Goal: Check status: Check status

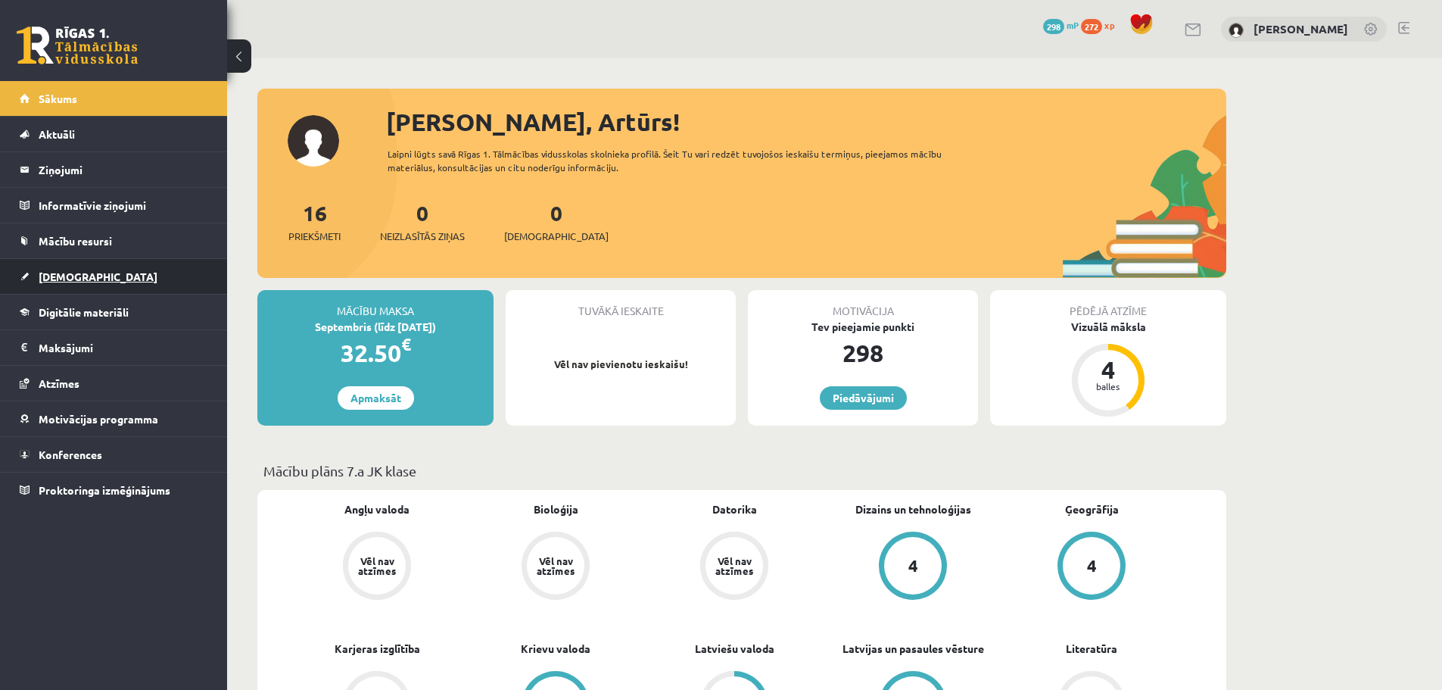
click at [54, 276] on span "[DEMOGRAPHIC_DATA]" at bounding box center [98, 277] width 119 height 14
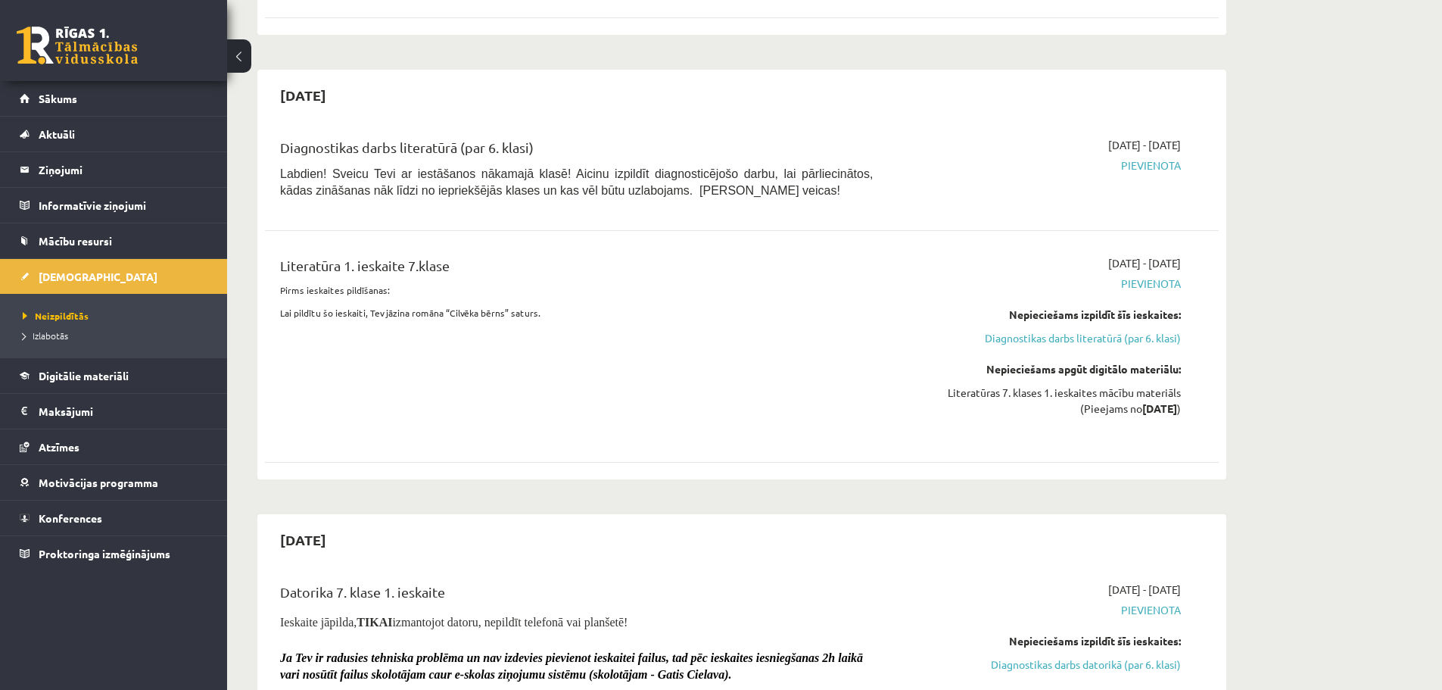
scroll to position [454, 0]
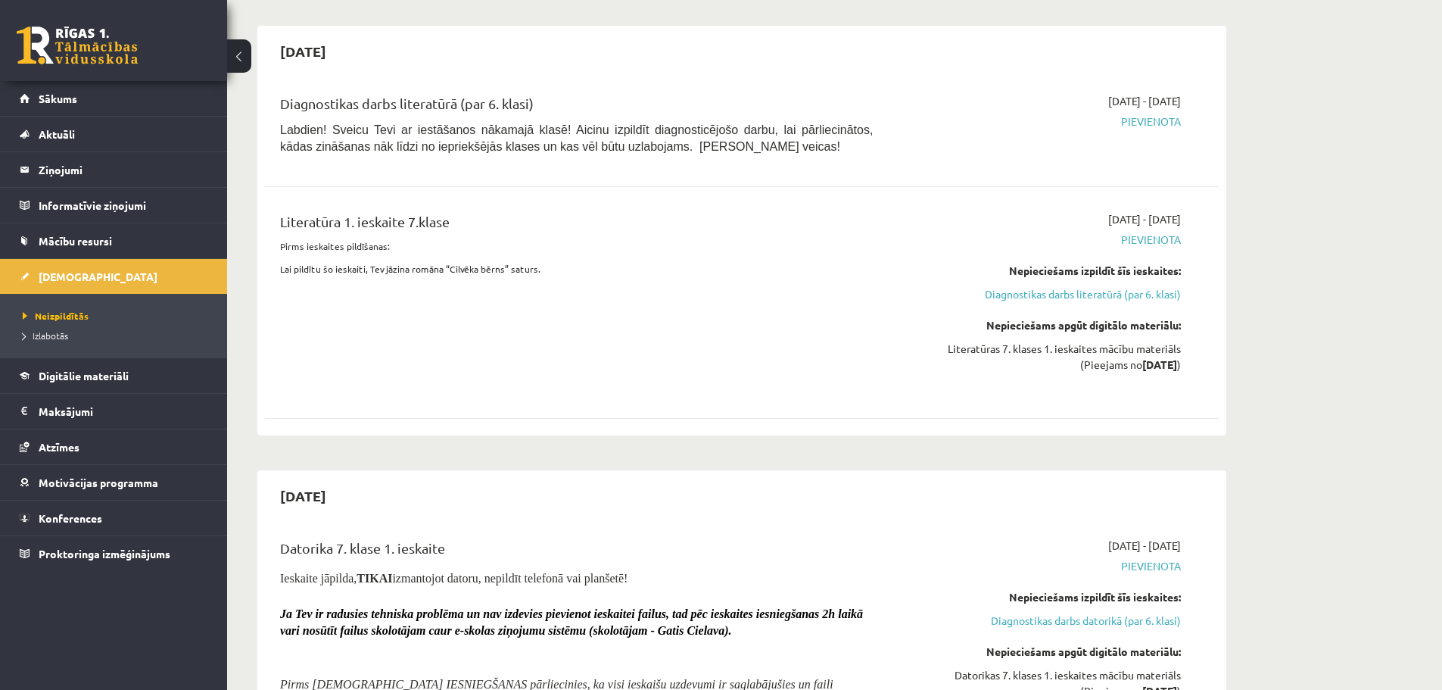
click at [366, 549] on div "Datorika 7. klase 1. ieskaite" at bounding box center [576, 552] width 593 height 28
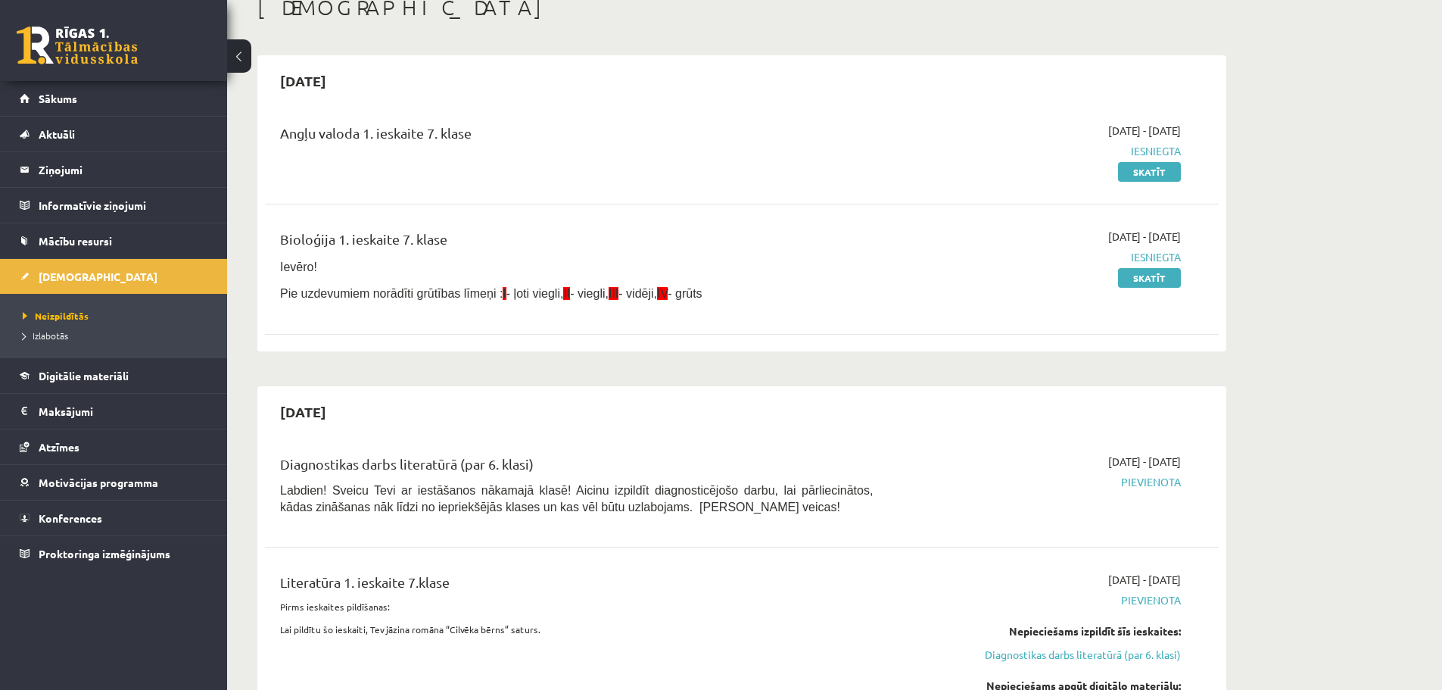
scroll to position [76, 0]
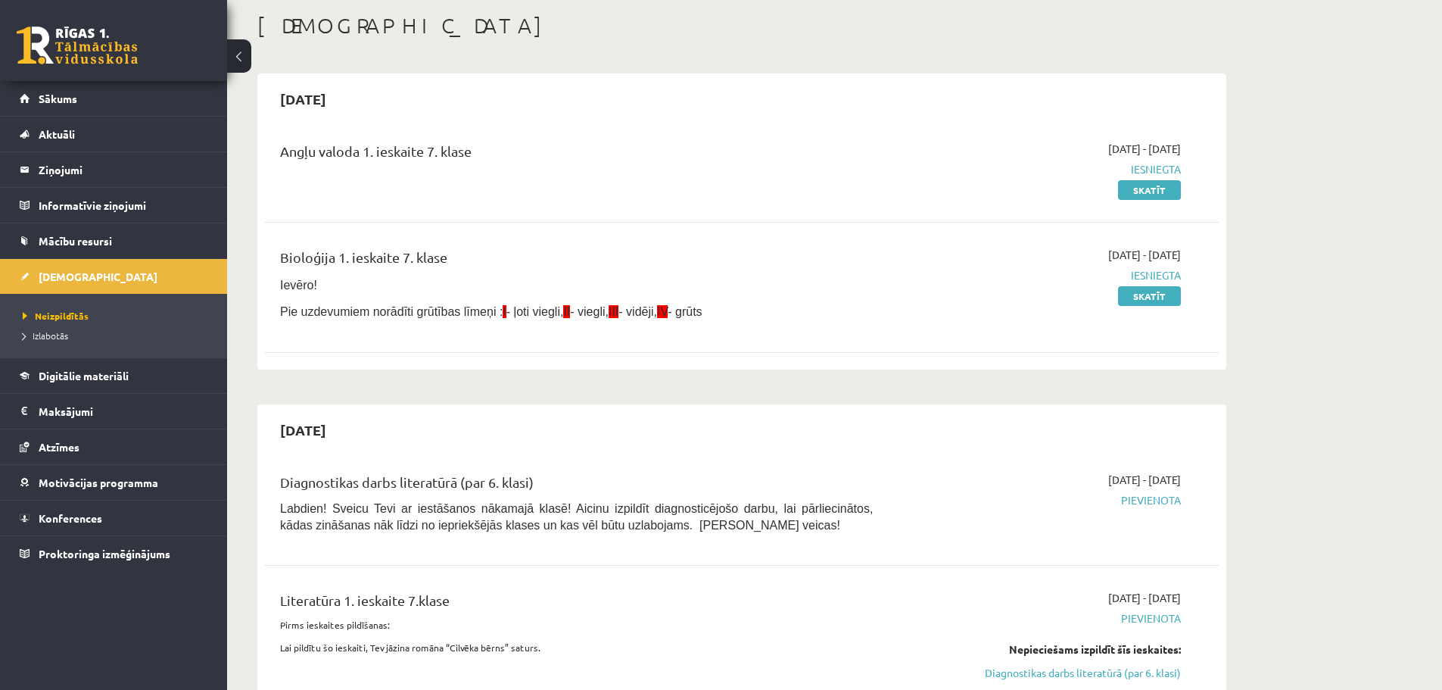
click at [334, 435] on h2 "[DATE]" at bounding box center [303, 430] width 76 height 36
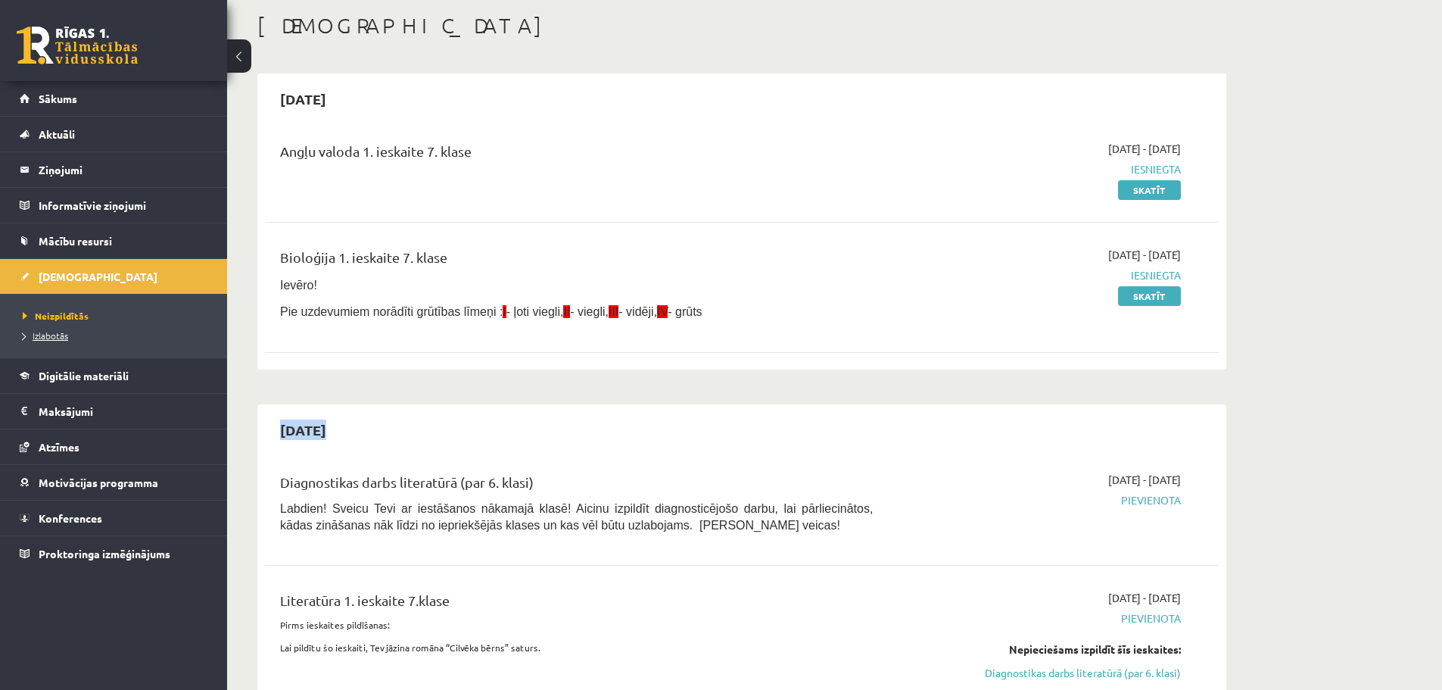
click at [45, 334] on span "Izlabotās" at bounding box center [45, 335] width 45 height 12
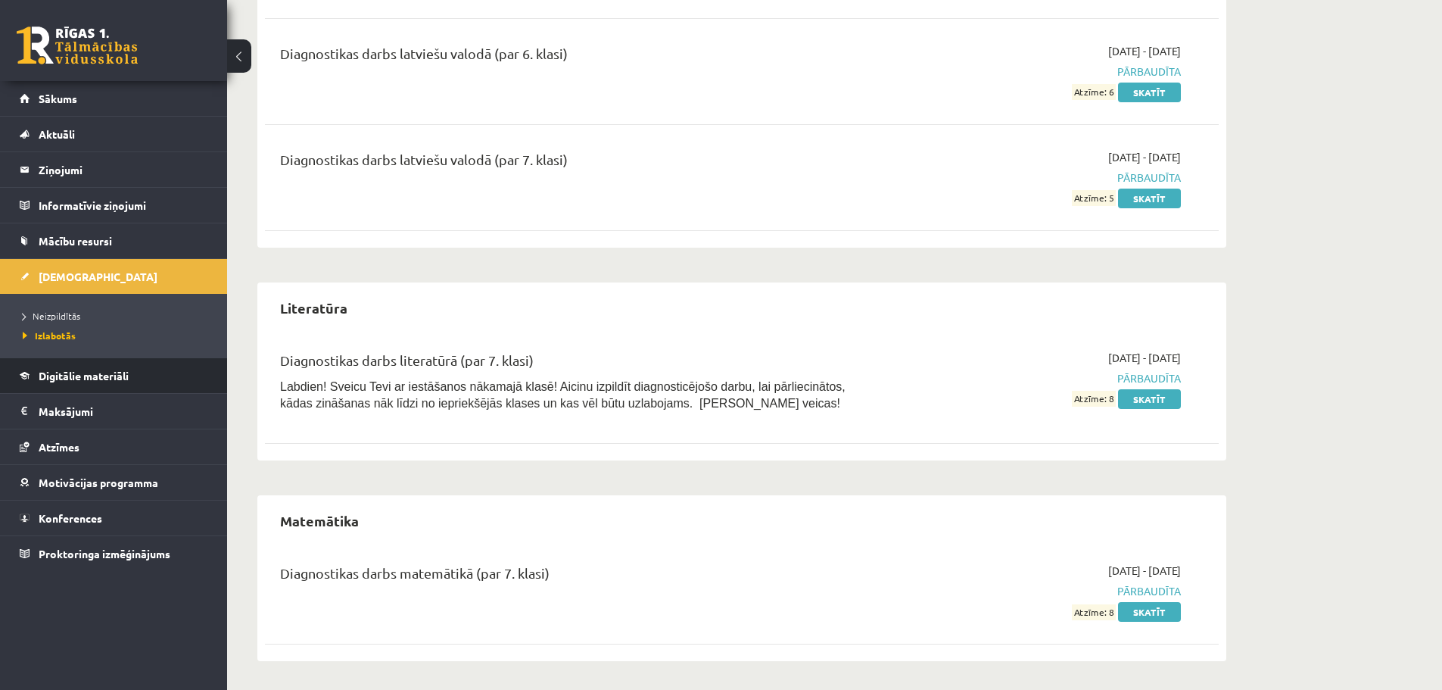
scroll to position [1348, 0]
click at [918, 385] on div "[DATE] - [DATE] Pārbaudīta Atzīme: 8 Skatīt" at bounding box center [1038, 383] width 308 height 70
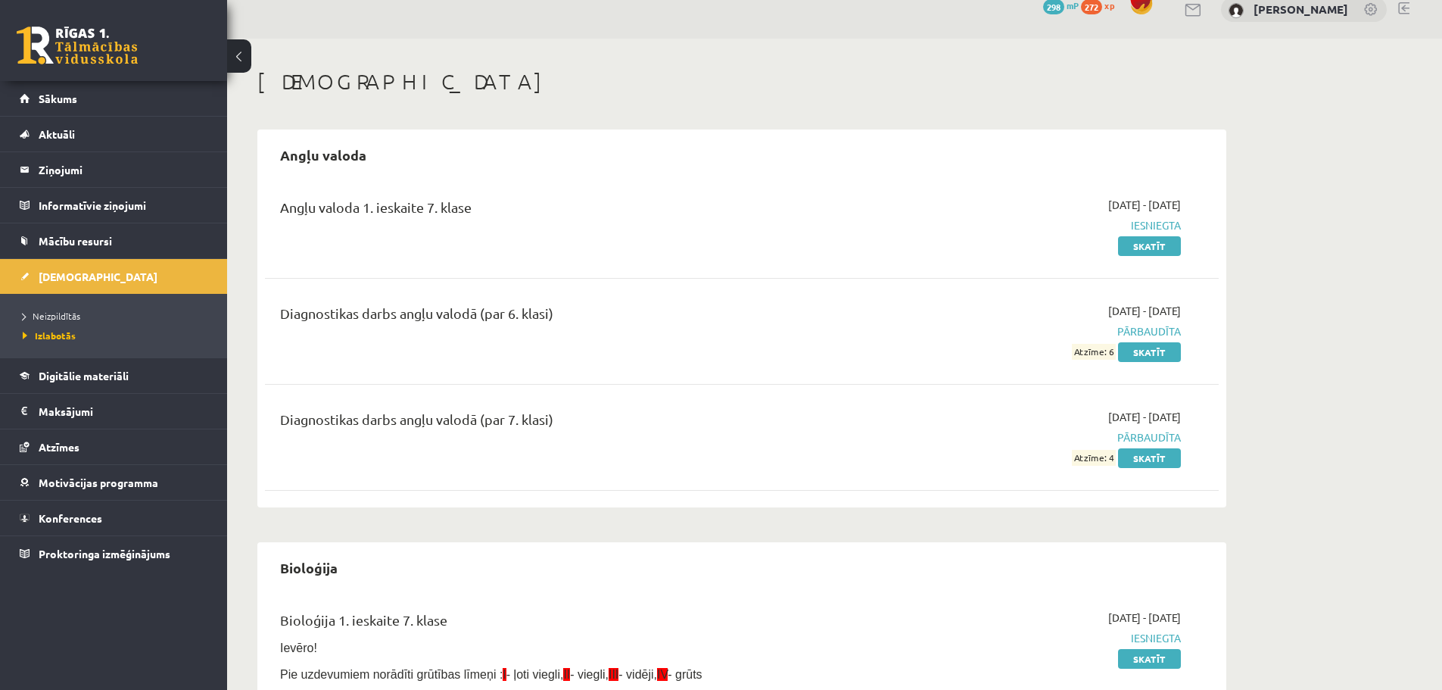
scroll to position [0, 0]
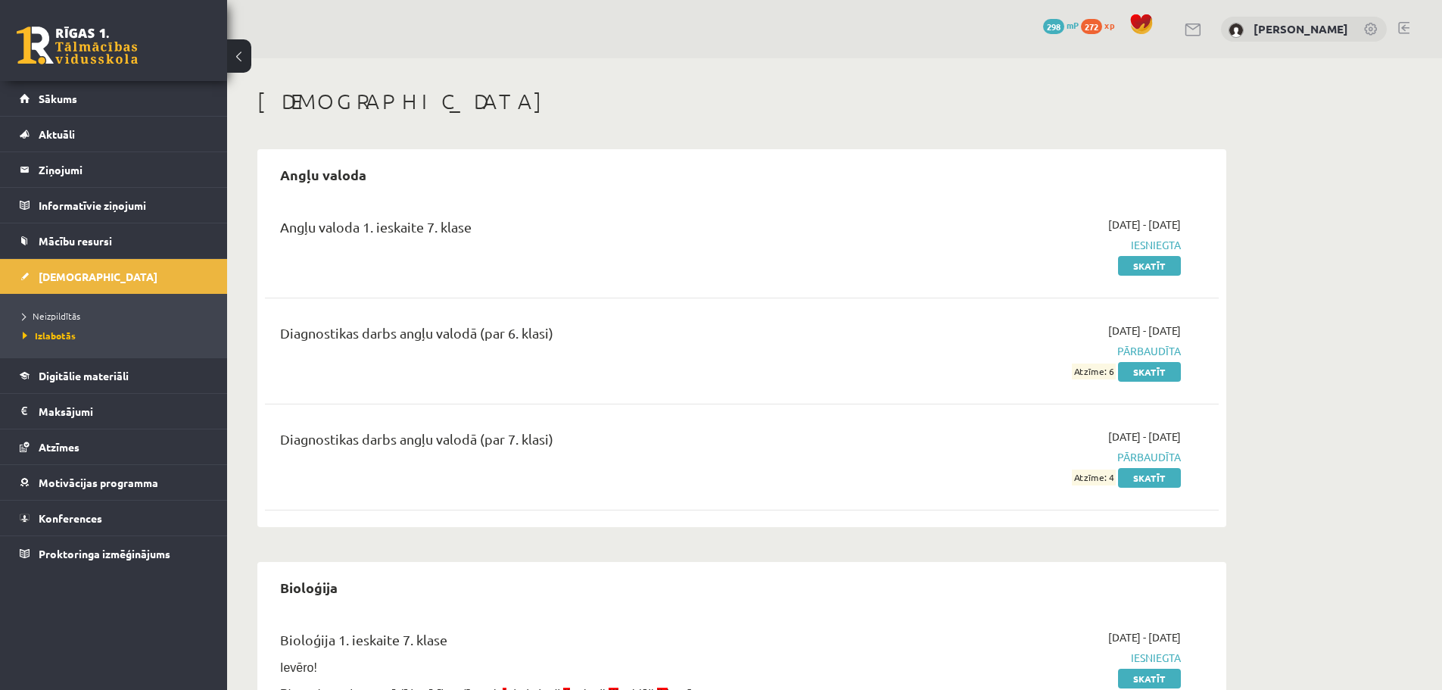
click at [1086, 474] on span "Atzīme: 4" at bounding box center [1094, 477] width 44 height 16
click at [631, 397] on div "Angļu valoda 1. ieskaite 7. klase [DATE] - [DATE] Iesniegta Skatīt Diagnostikas…" at bounding box center [742, 360] width 954 height 318
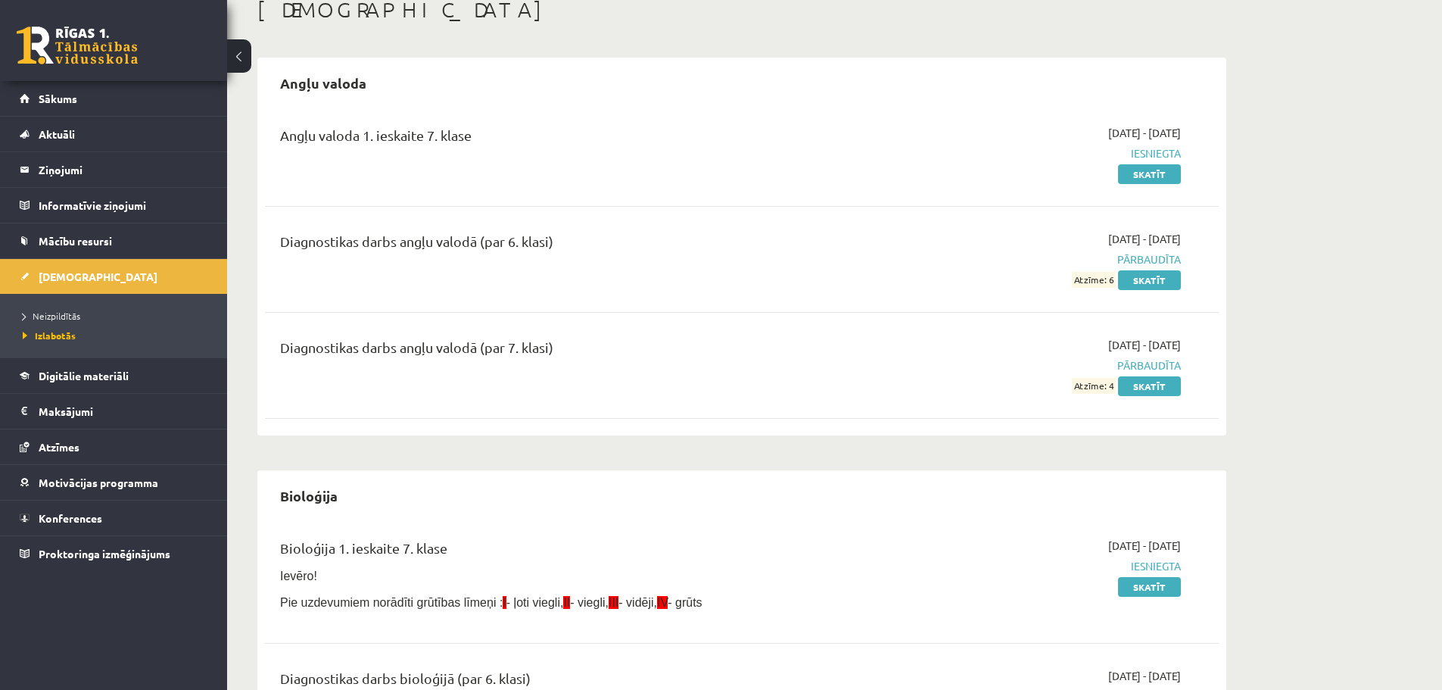
scroll to position [76, 0]
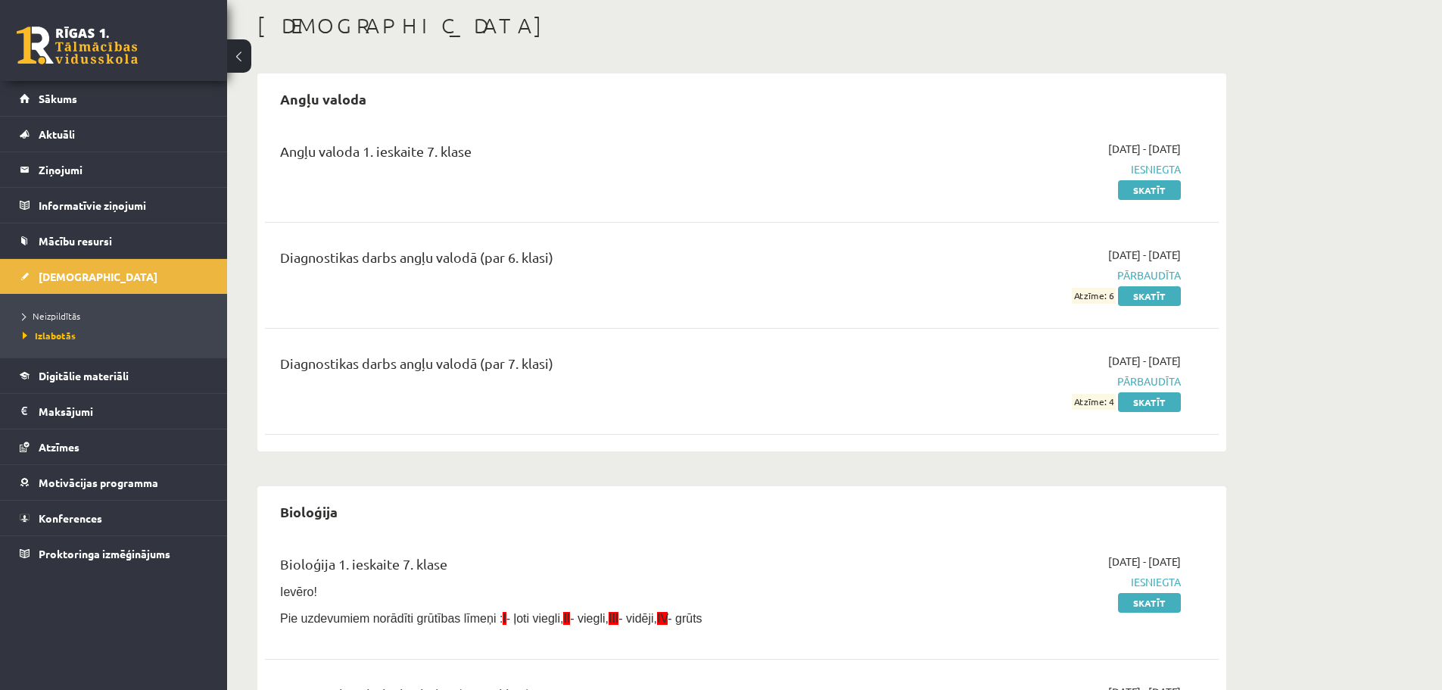
click at [1084, 398] on span "Atzīme: 4" at bounding box center [1094, 402] width 44 height 16
click at [1080, 291] on span "Atzīme: 6" at bounding box center [1094, 296] width 44 height 16
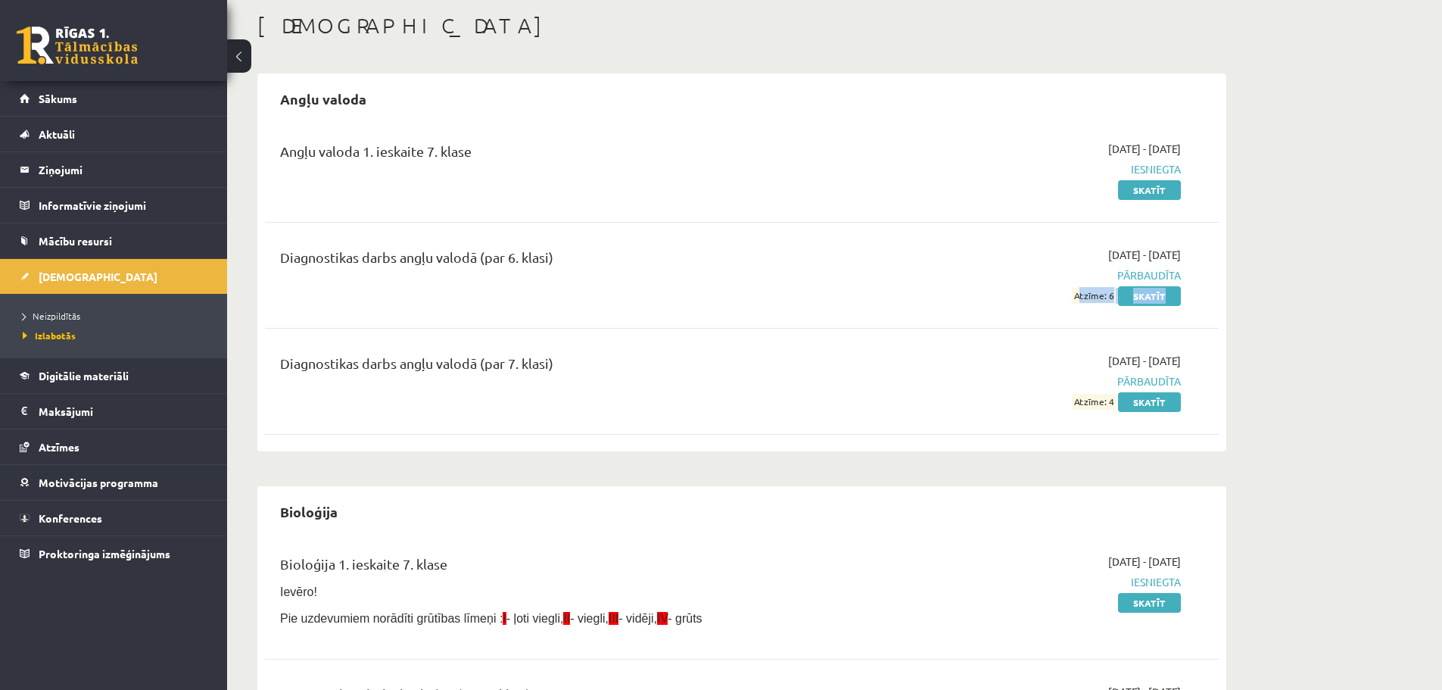
click at [1080, 291] on span "Atzīme: 6" at bounding box center [1094, 296] width 44 height 16
click at [499, 257] on div "Diagnostikas darbs angļu valodā (par 6. klasi)" at bounding box center [576, 261] width 593 height 28
click at [407, 155] on div "Angļu valoda 1. ieskaite 7. klase" at bounding box center [576, 155] width 593 height 28
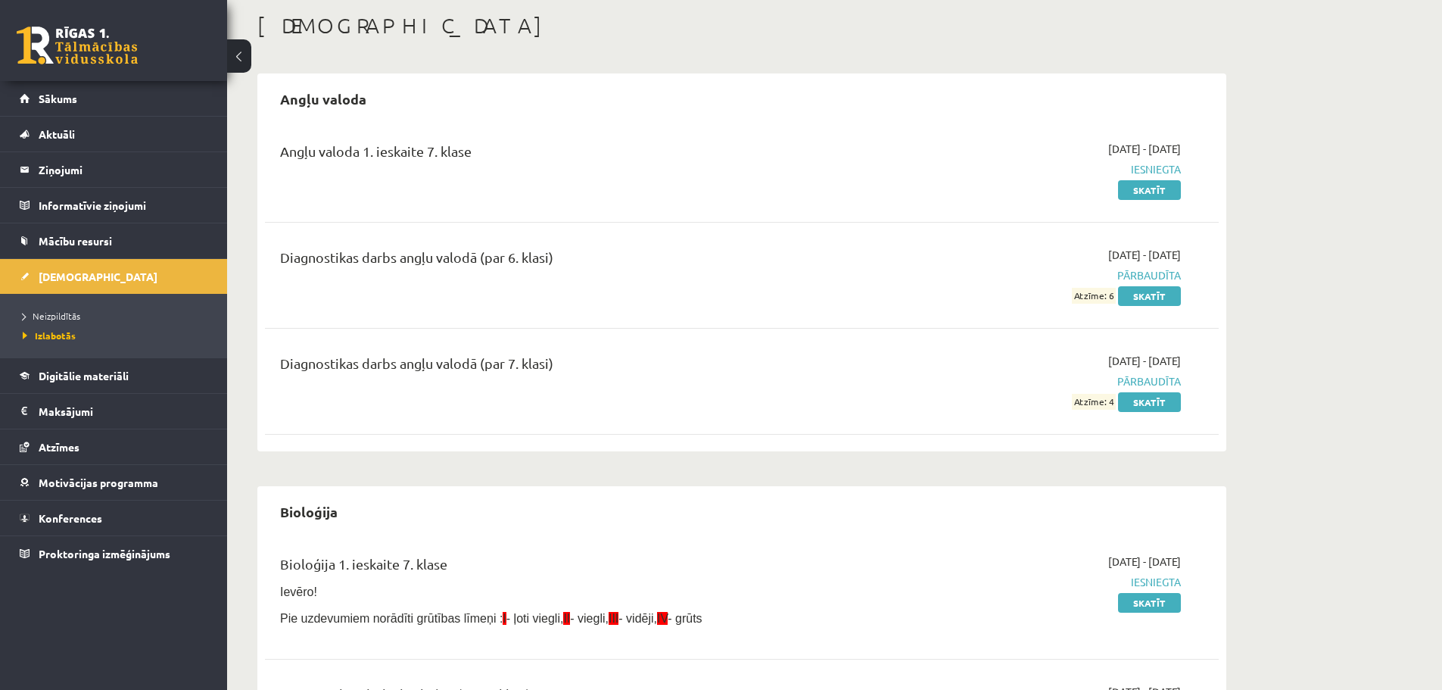
click at [406, 152] on div "Angļu valoda 1. ieskaite 7. klase" at bounding box center [576, 155] width 593 height 28
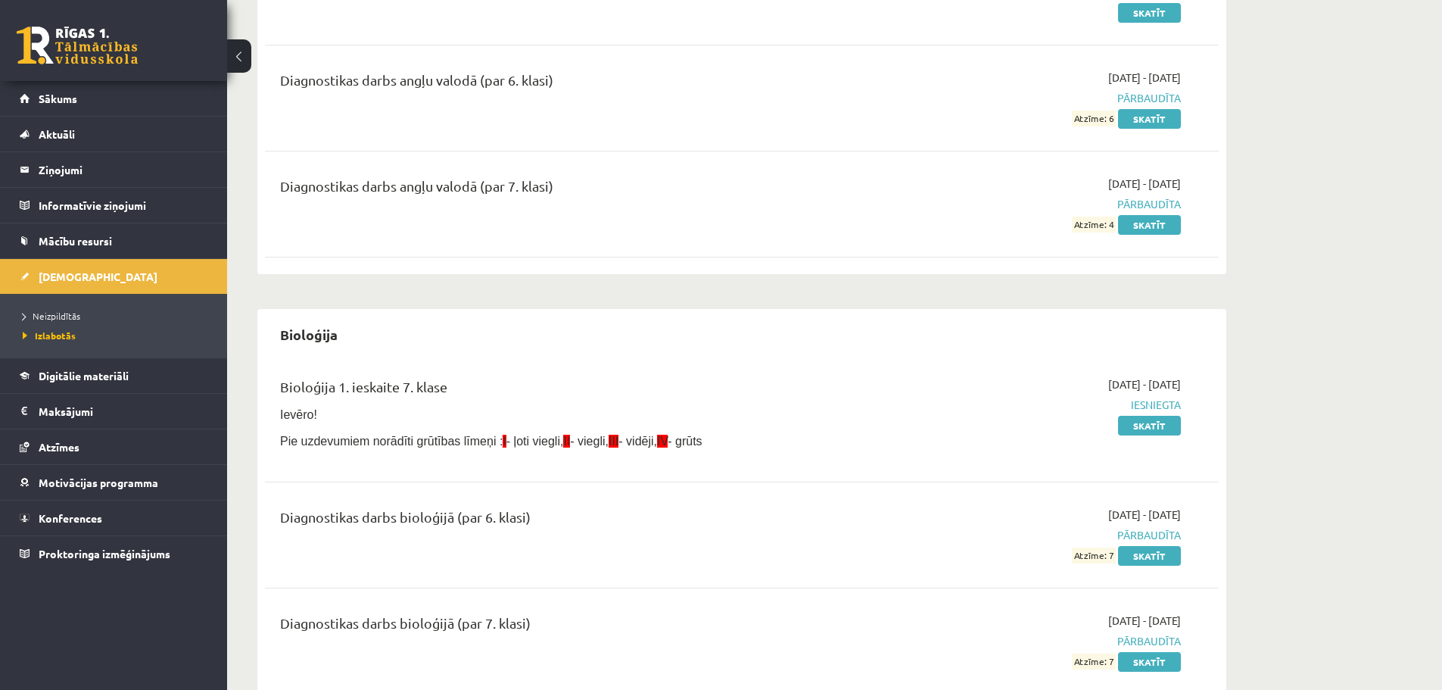
scroll to position [303, 0]
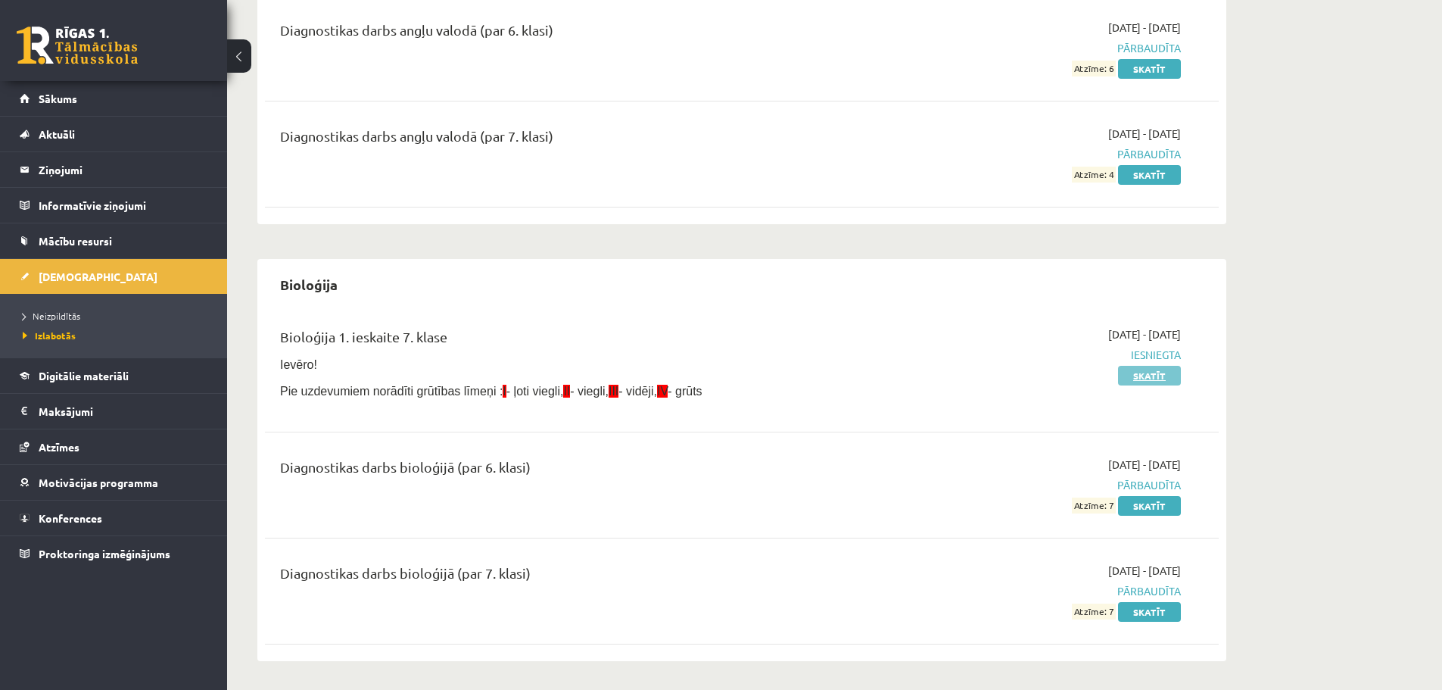
click at [1145, 376] on link "Skatīt" at bounding box center [1149, 376] width 63 height 20
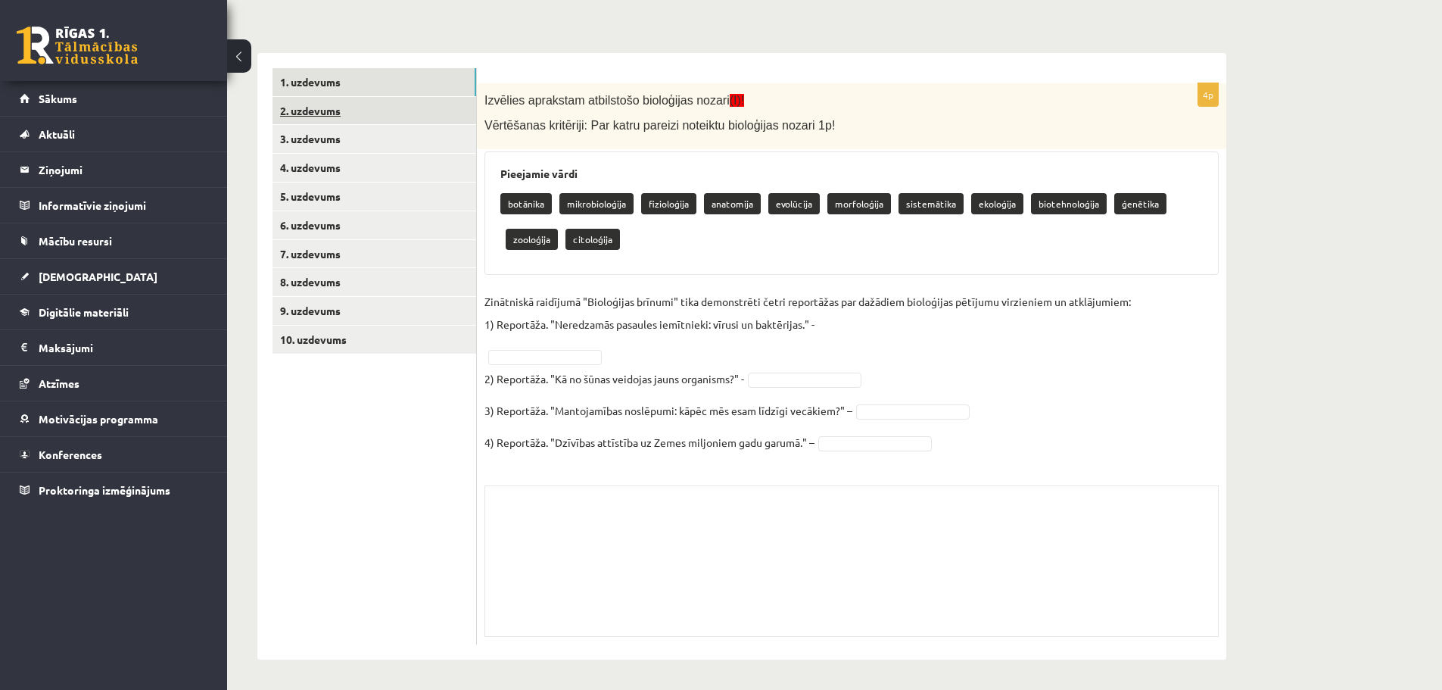
click at [298, 111] on link "2. uzdevums" at bounding box center [375, 111] width 204 height 28
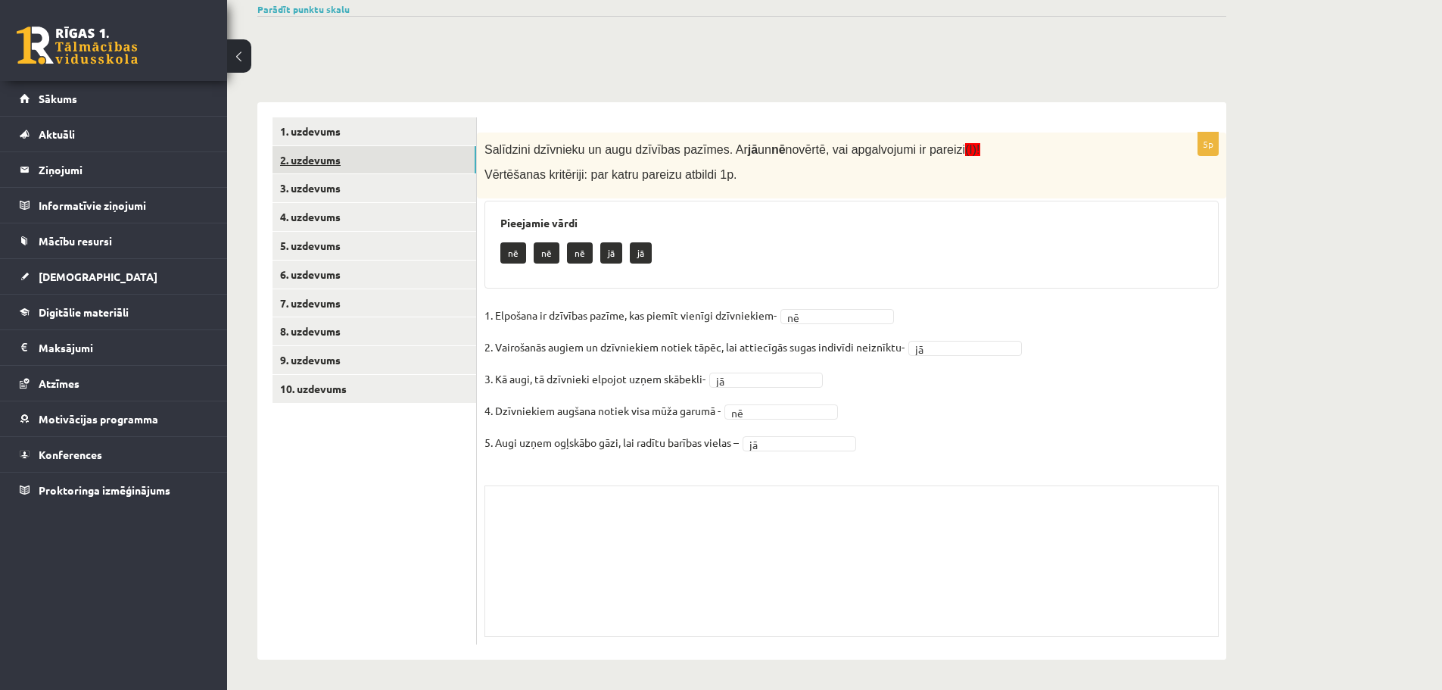
click at [321, 153] on link "2. uzdevums" at bounding box center [375, 160] width 204 height 28
click at [336, 215] on link "4. uzdevums" at bounding box center [375, 217] width 204 height 28
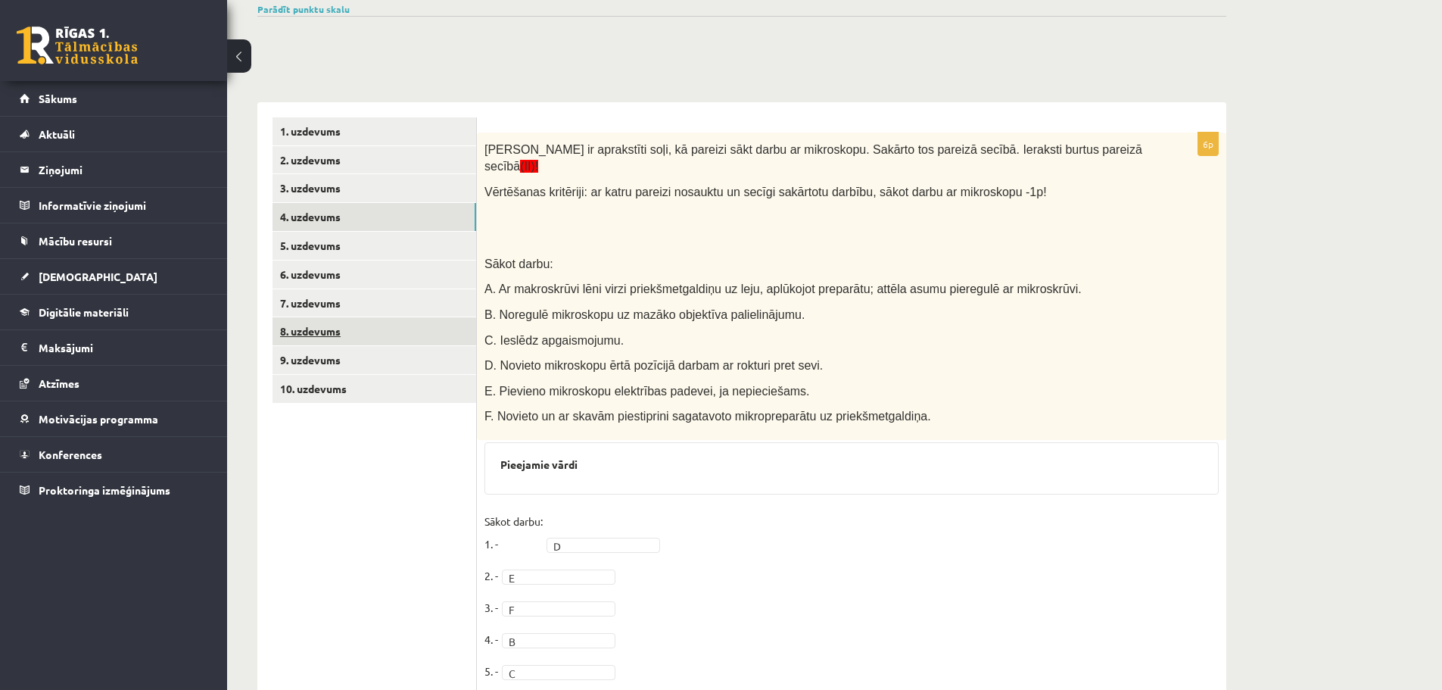
click at [352, 331] on link "8. uzdevums" at bounding box center [375, 331] width 204 height 28
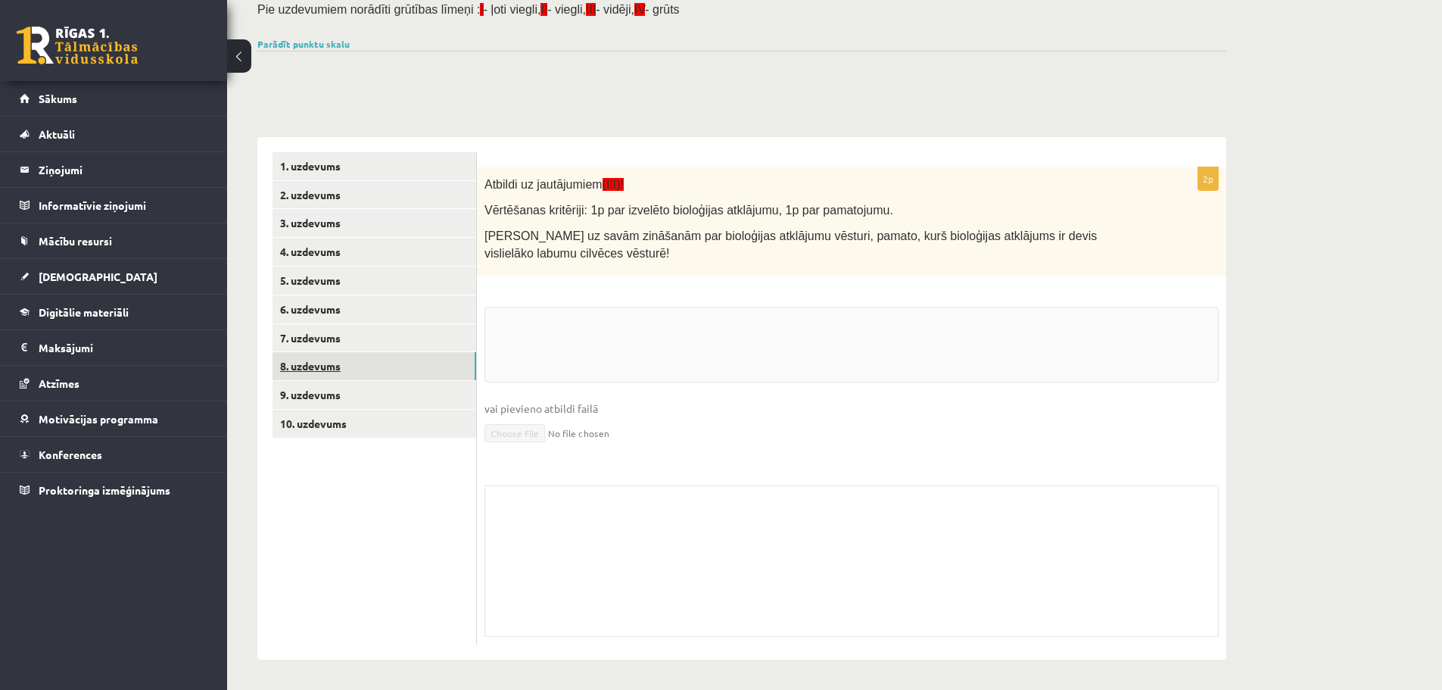
scroll to position [142, 0]
click at [364, 390] on link "9. uzdevums" at bounding box center [375, 395] width 204 height 28
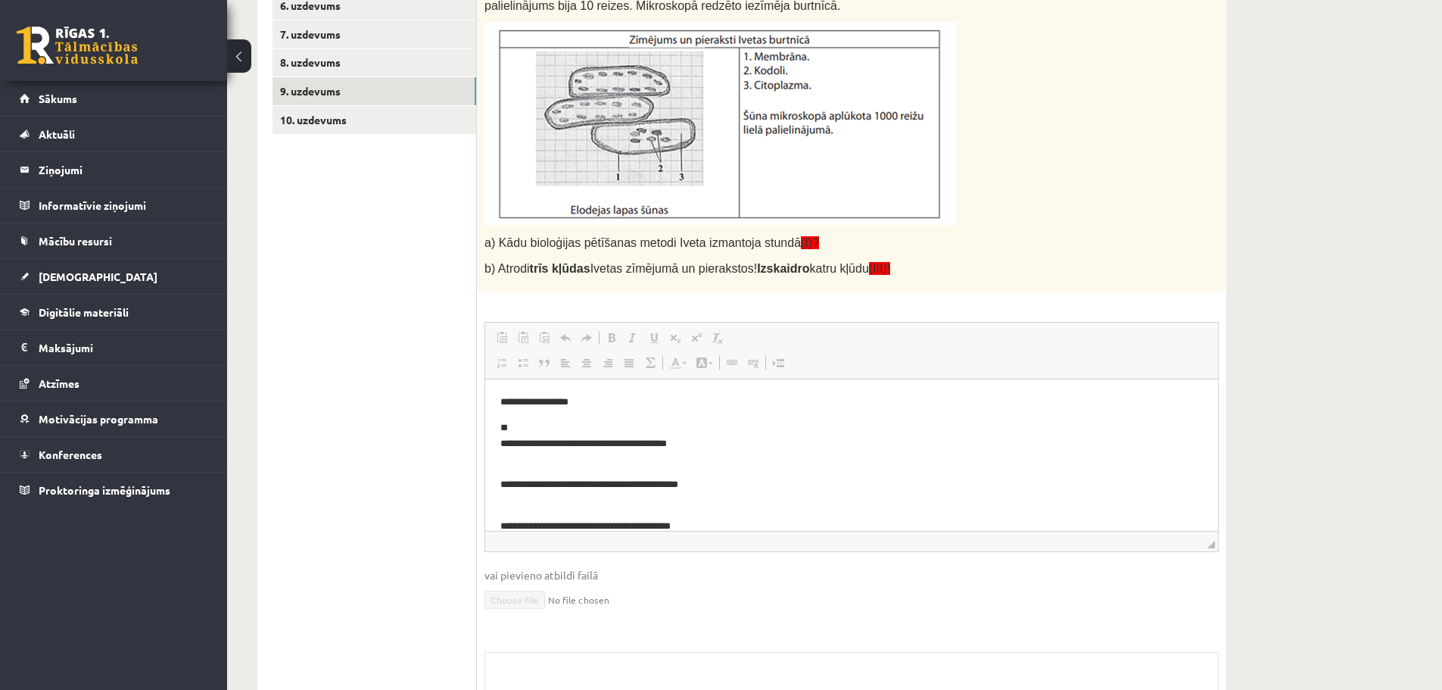
scroll to position [0, 0]
click at [317, 127] on link "10. uzdevums" at bounding box center [375, 120] width 204 height 28
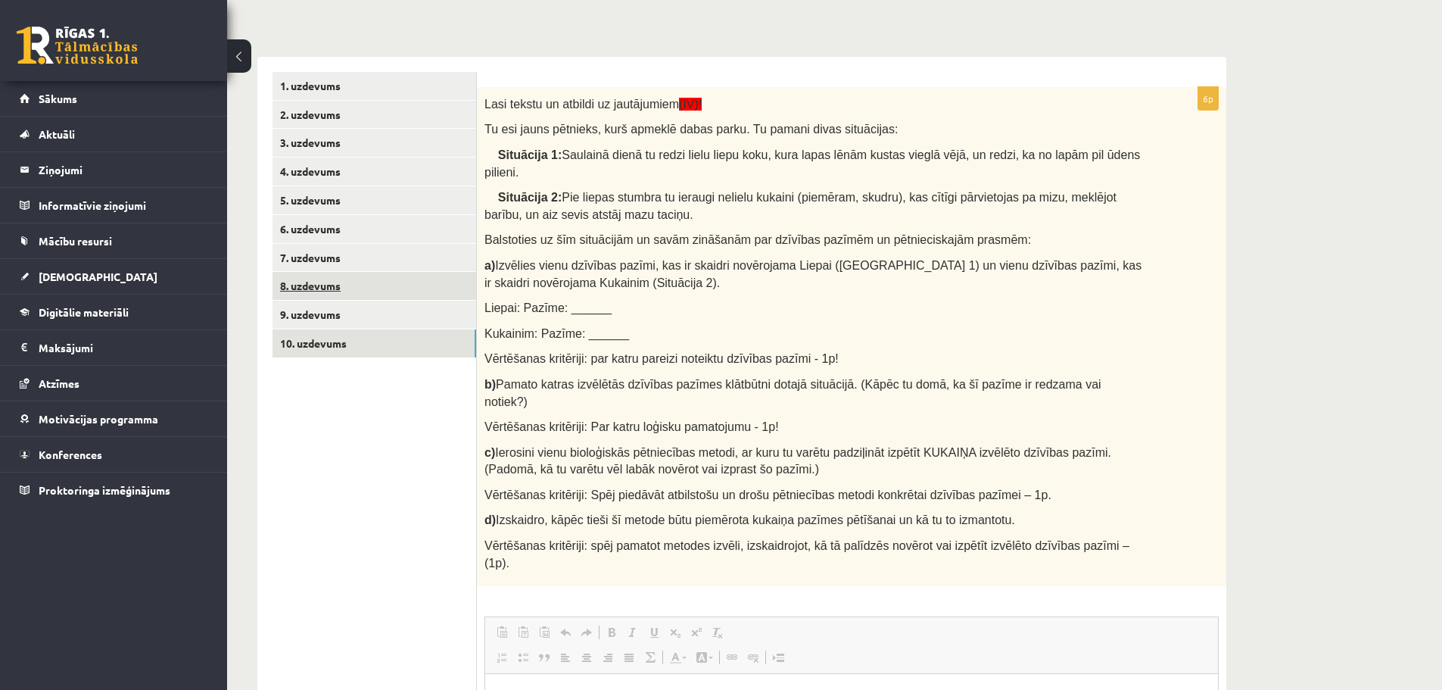
scroll to position [217, 0]
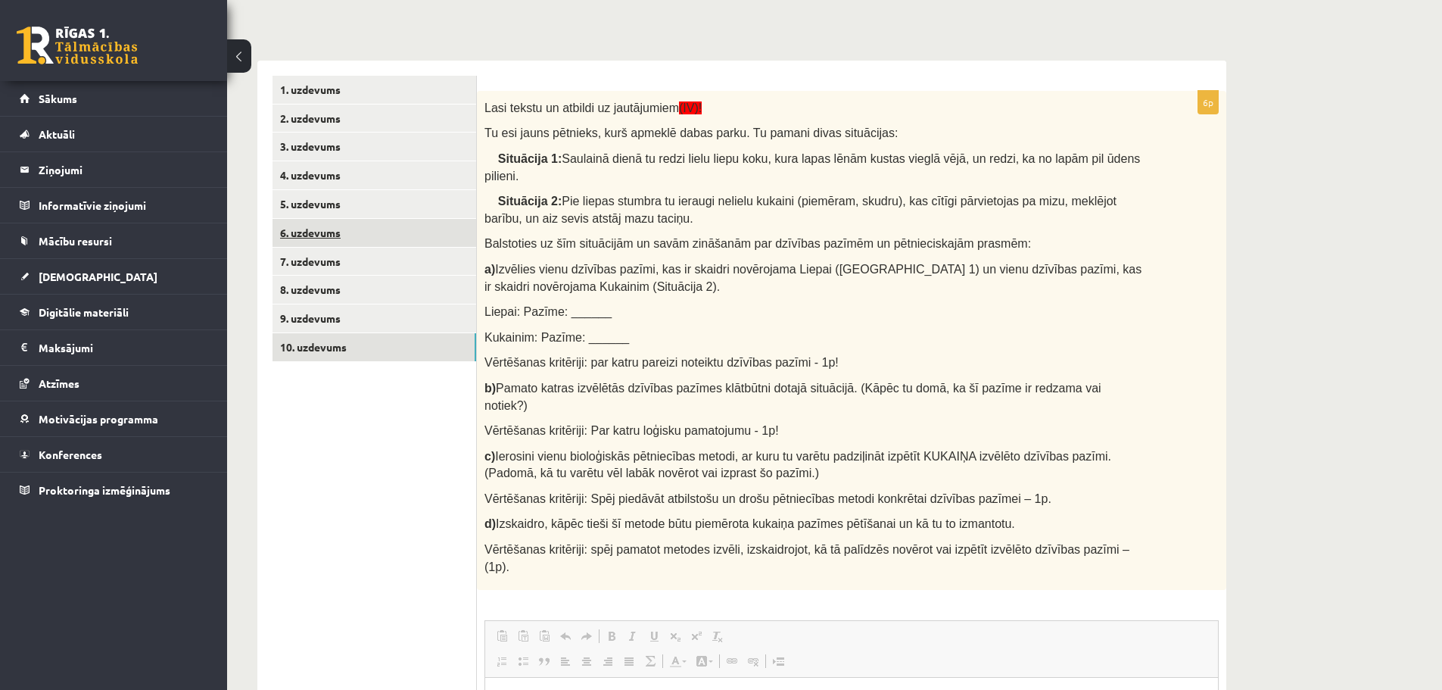
click at [340, 223] on link "6. uzdevums" at bounding box center [375, 233] width 204 height 28
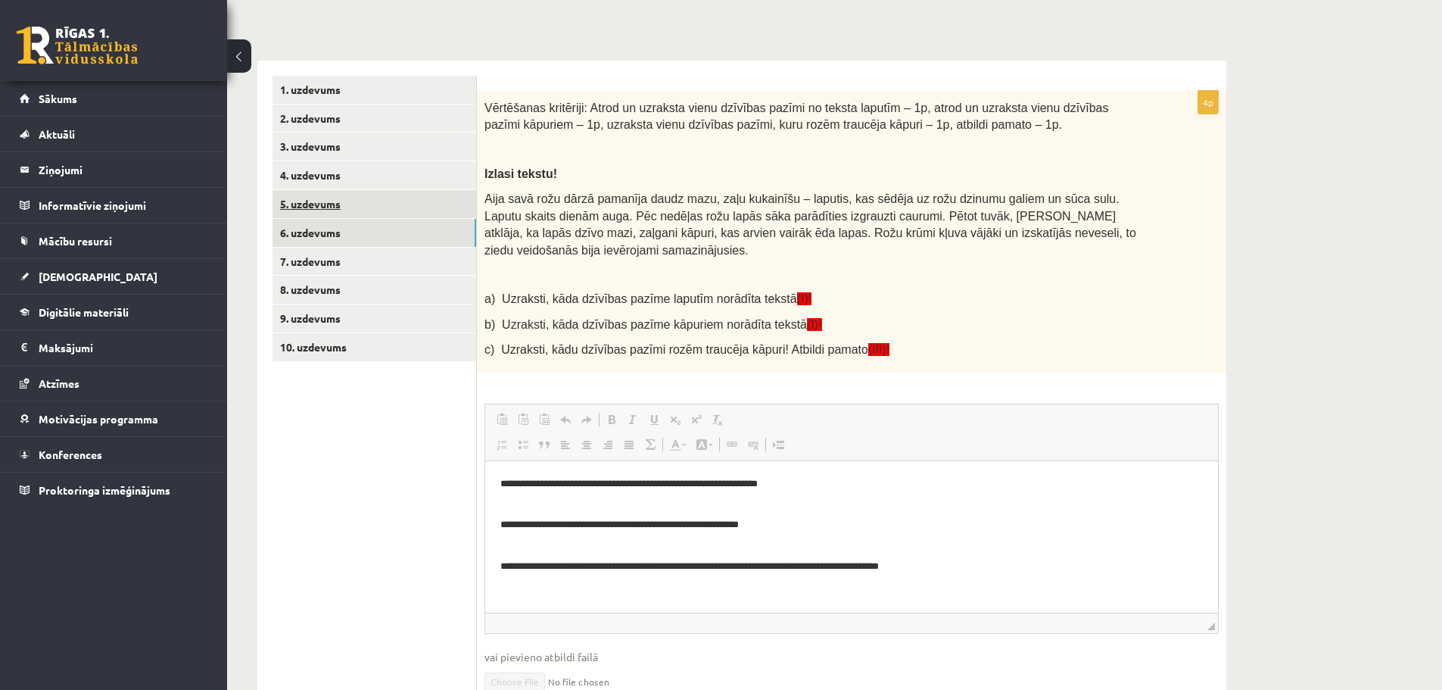
scroll to position [0, 0]
click at [372, 206] on link "5. uzdevums" at bounding box center [375, 204] width 204 height 28
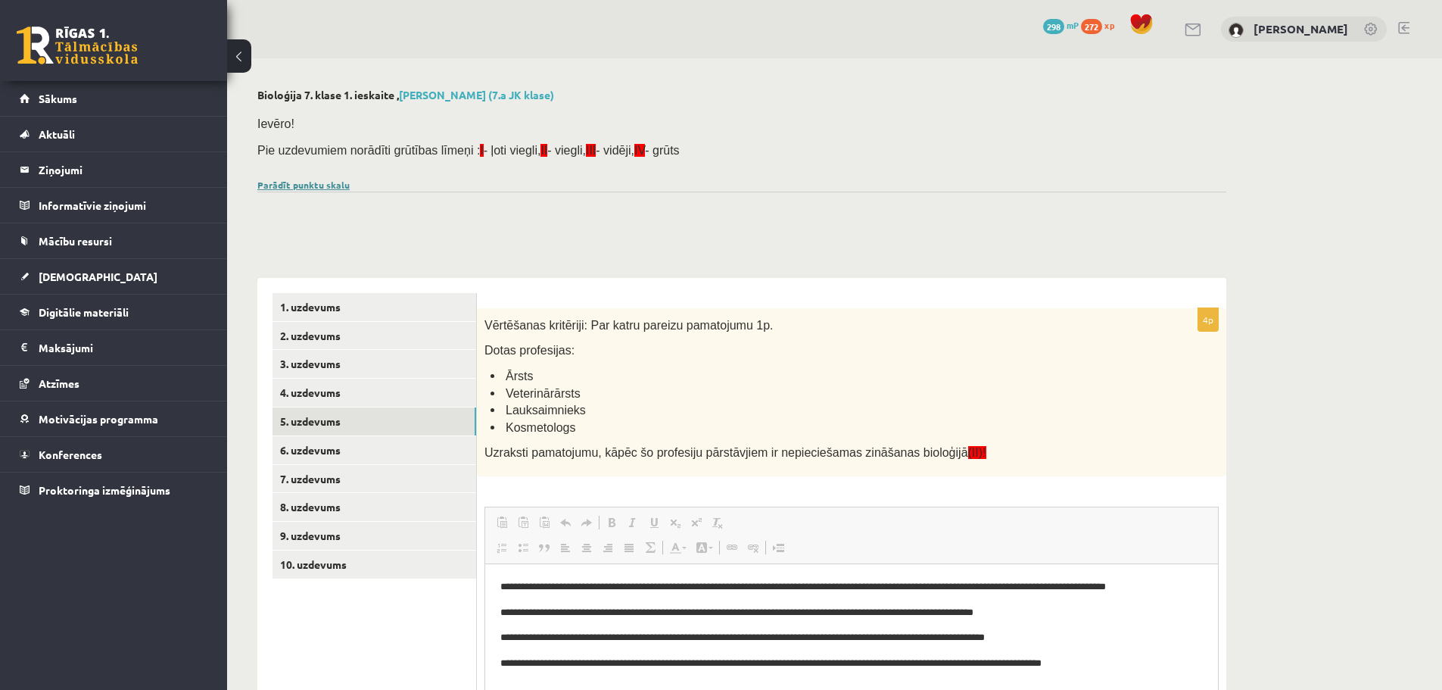
click at [304, 185] on link "Parādīt punktu skalu" at bounding box center [303, 185] width 92 height 12
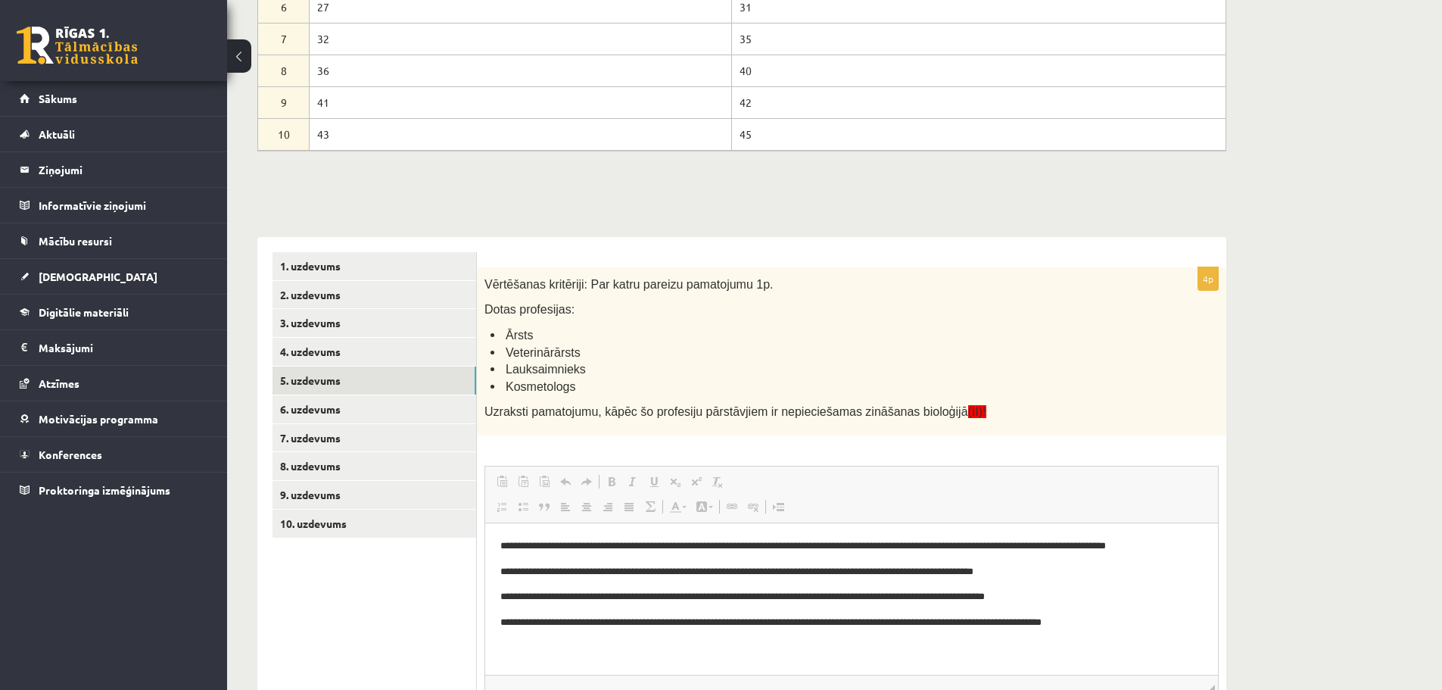
scroll to position [454, 0]
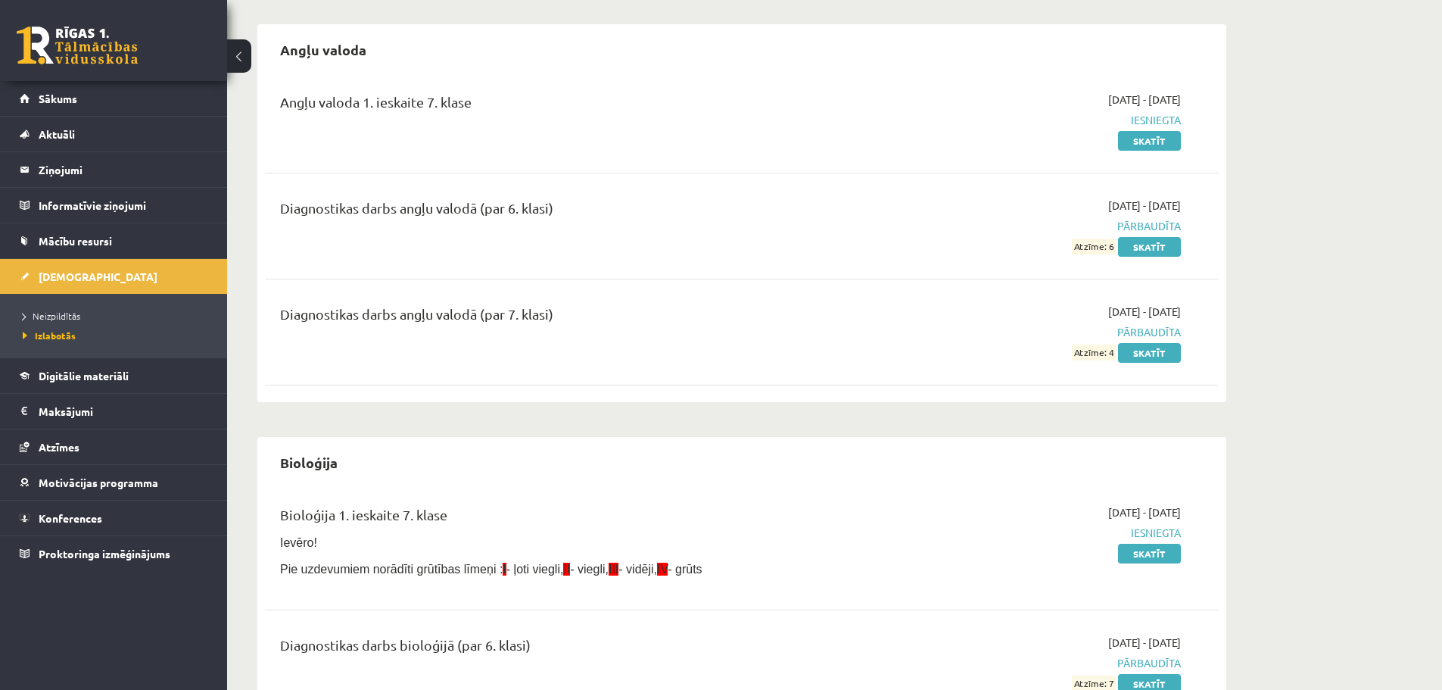
scroll to position [76, 0]
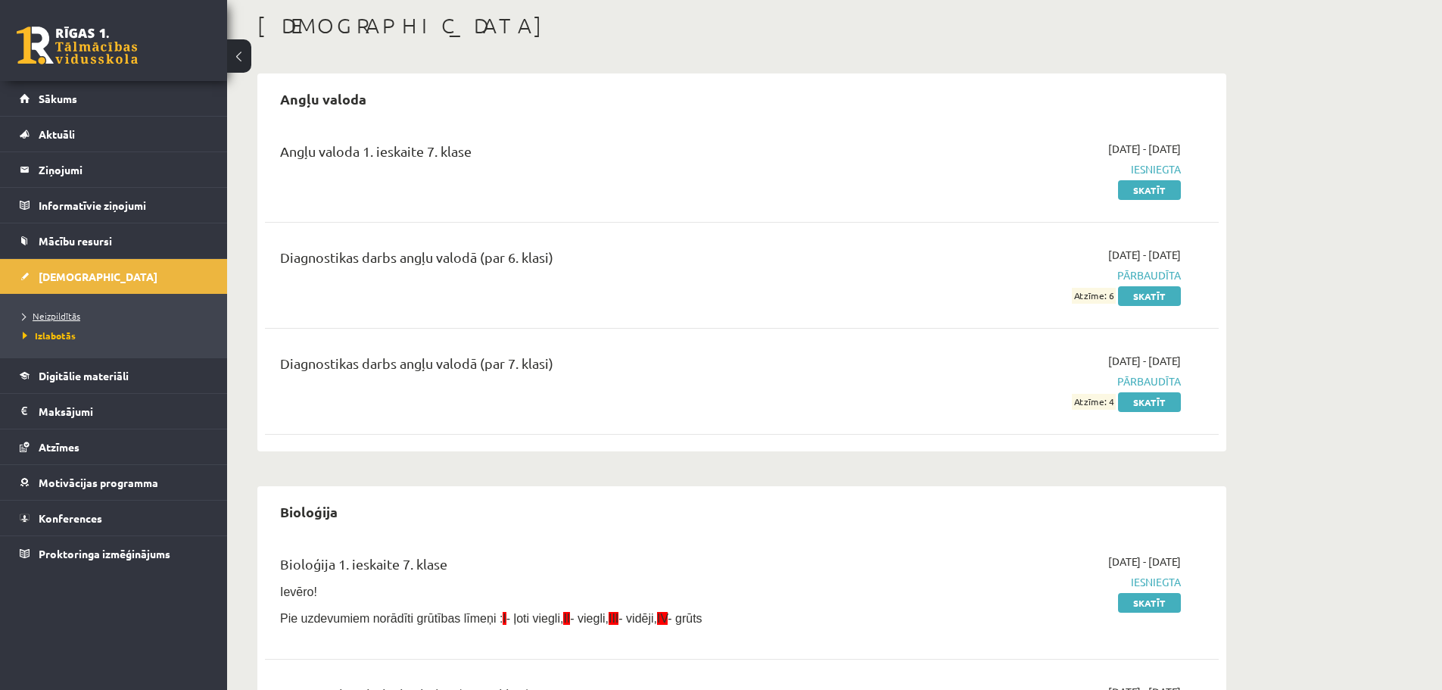
click at [69, 314] on span "Neizpildītās" at bounding box center [52, 316] width 58 height 12
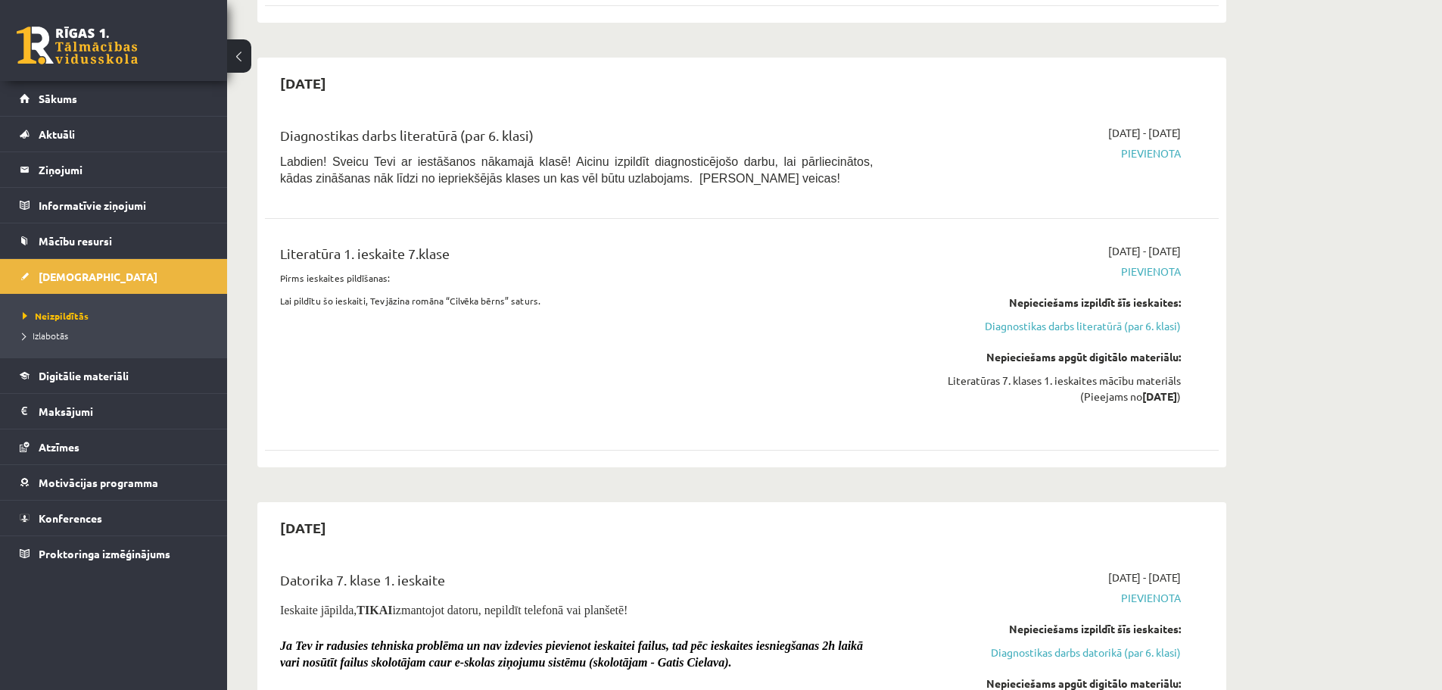
scroll to position [379, 0]
